Goal: Information Seeking & Learning: Find specific page/section

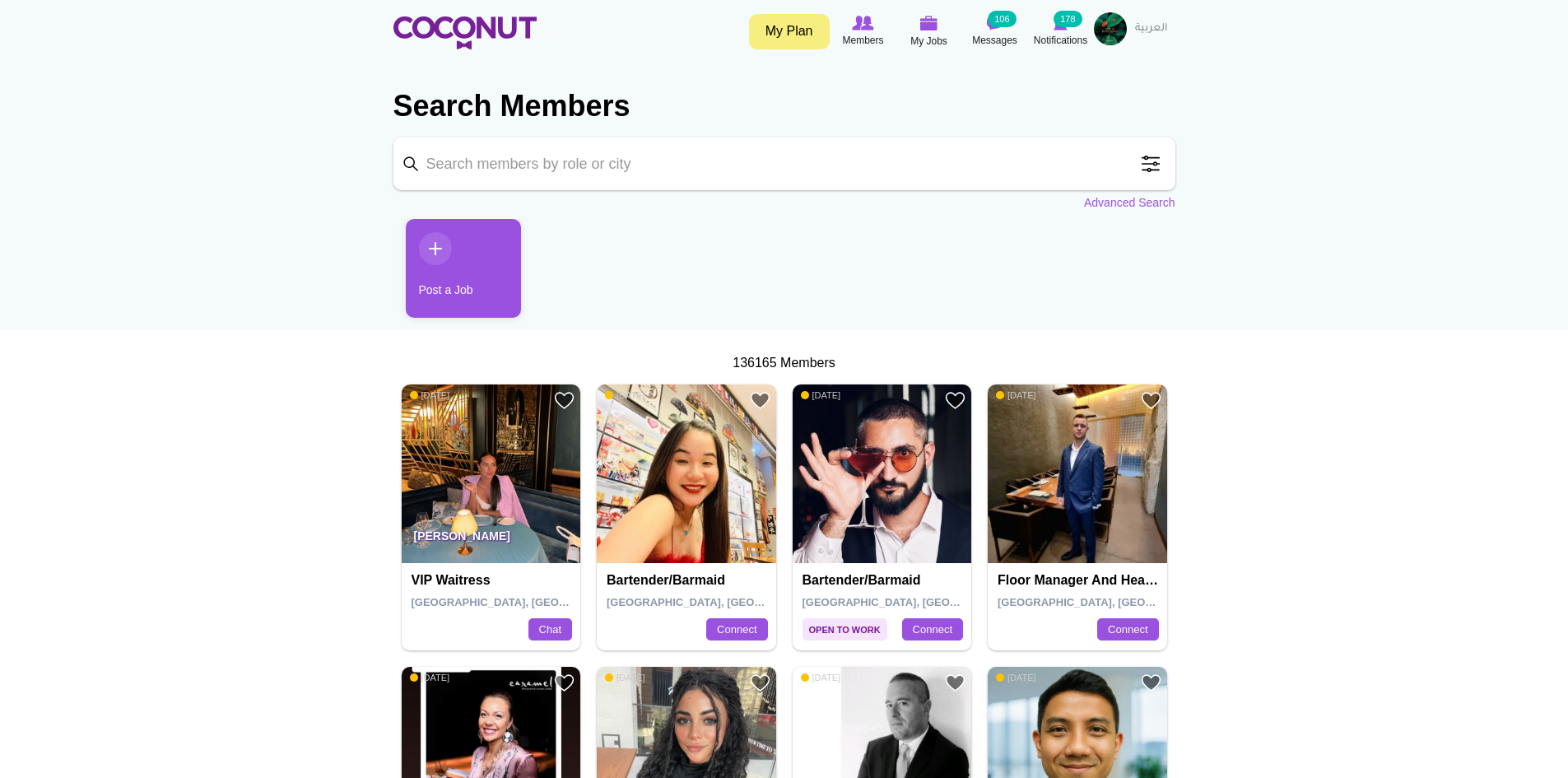
click at [590, 166] on input "Keyword" at bounding box center [784, 163] width 782 height 53
type input "reservation agent"
click button "Search" at bounding box center [0, 0] width 0 height 0
drag, startPoint x: 544, startPoint y: 170, endPoint x: 381, endPoint y: 162, distance: 163.2
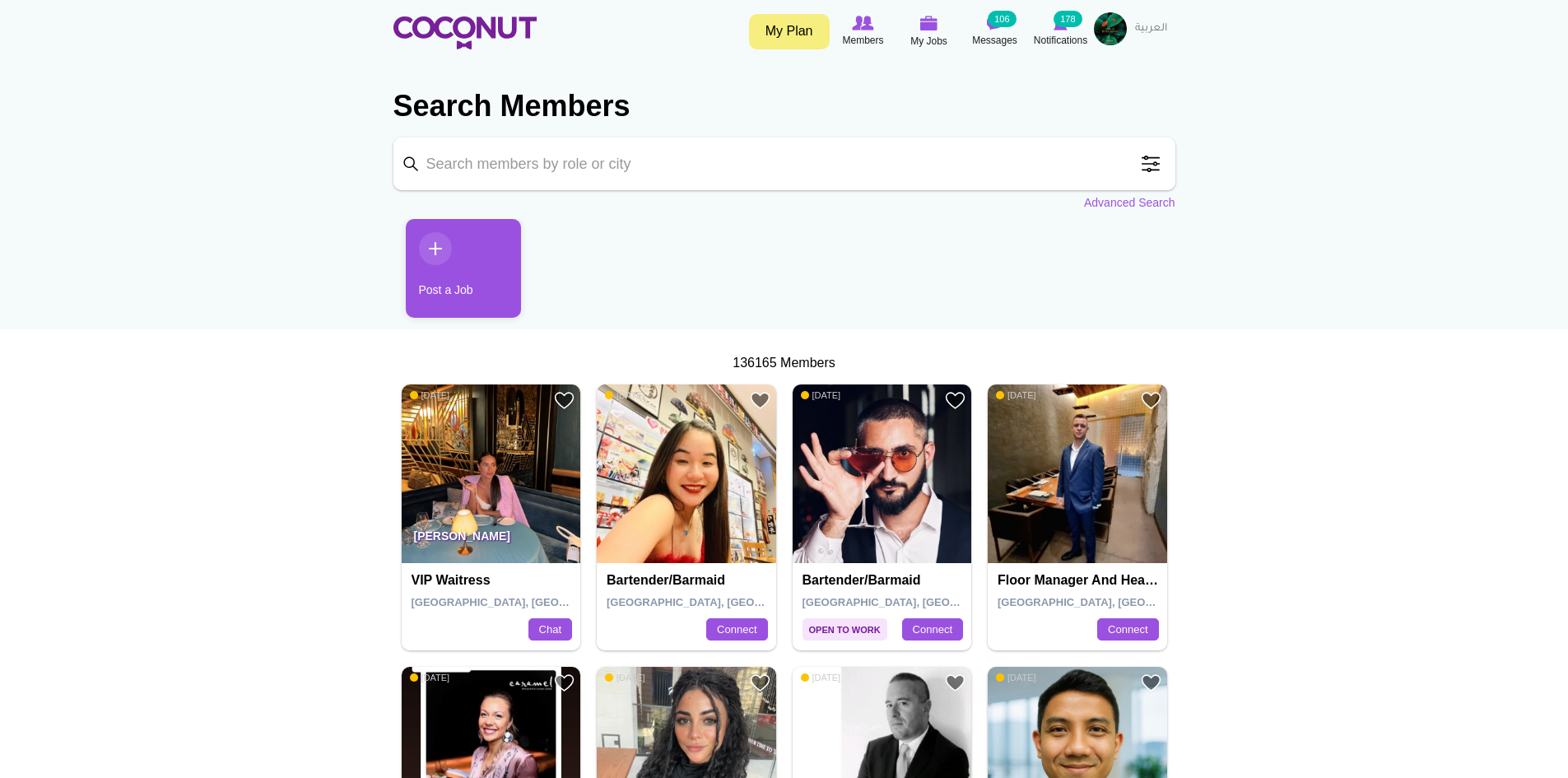
paste input "reservation agent"
type input "reservation agent"
click button "Search" at bounding box center [0, 0] width 0 height 0
click at [852, 264] on ul "Post a Job" at bounding box center [784, 274] width 782 height 111
